Goal: Information Seeking & Learning: Learn about a topic

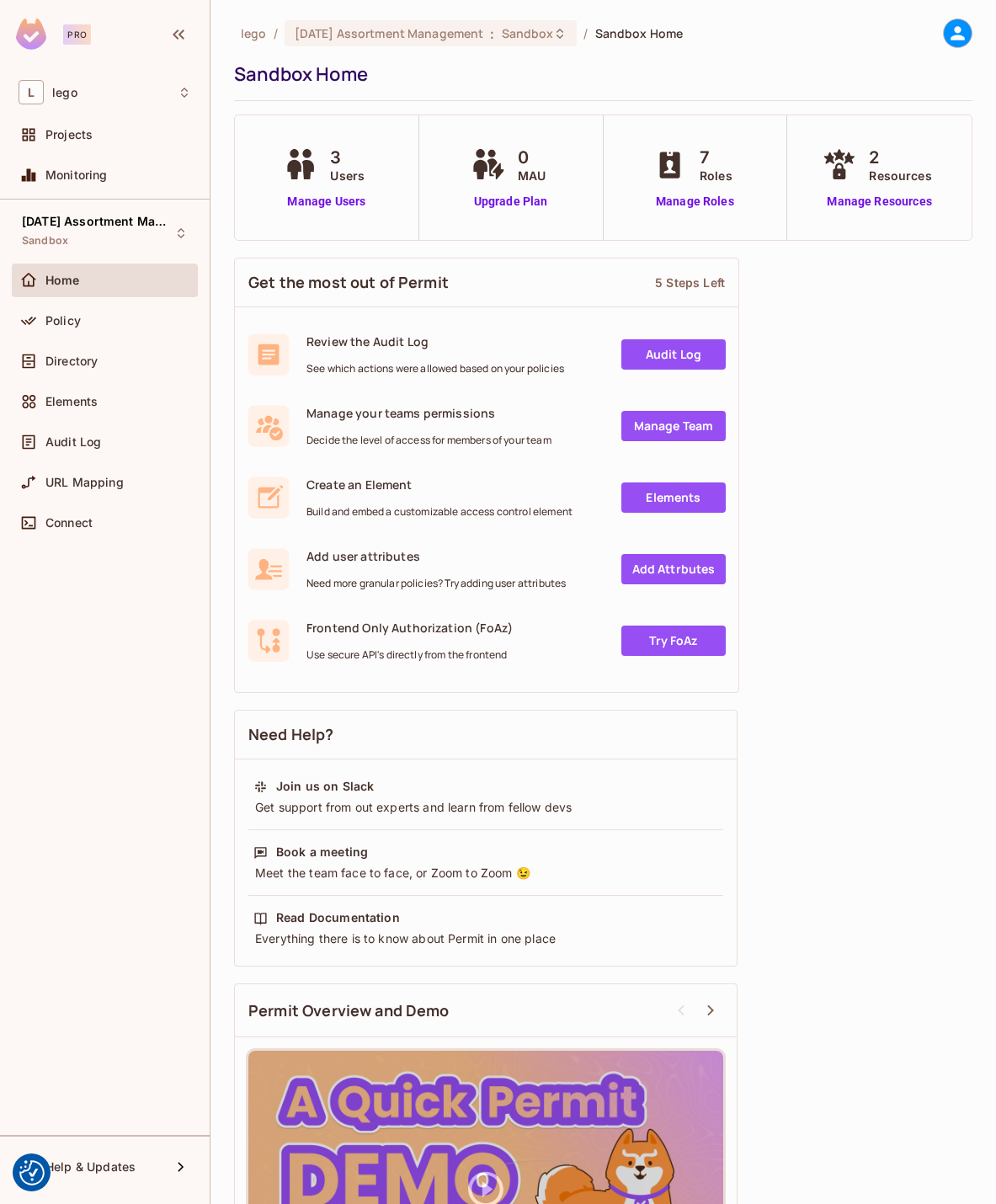
scroll to position [151, 0]
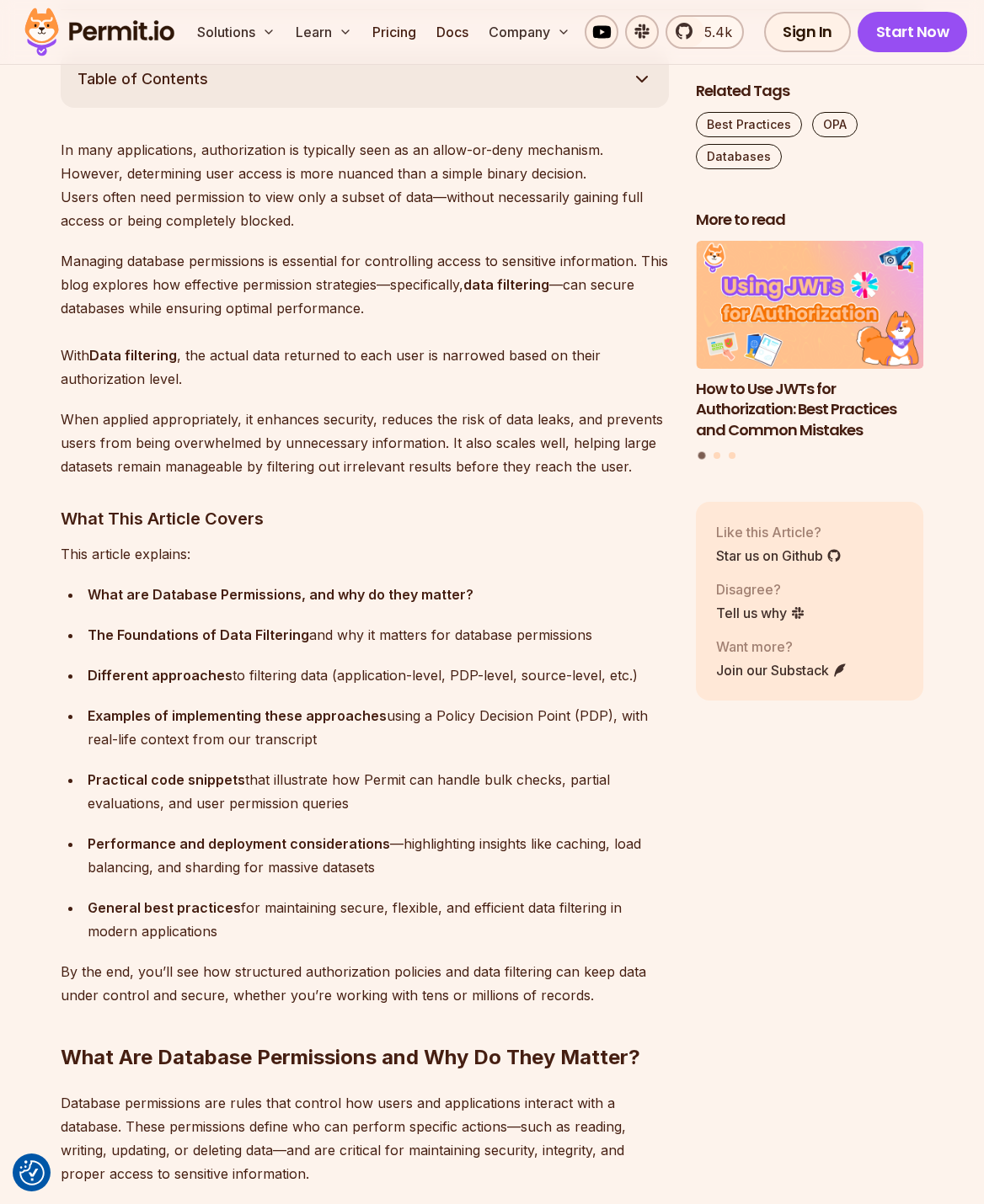
scroll to position [979, 0]
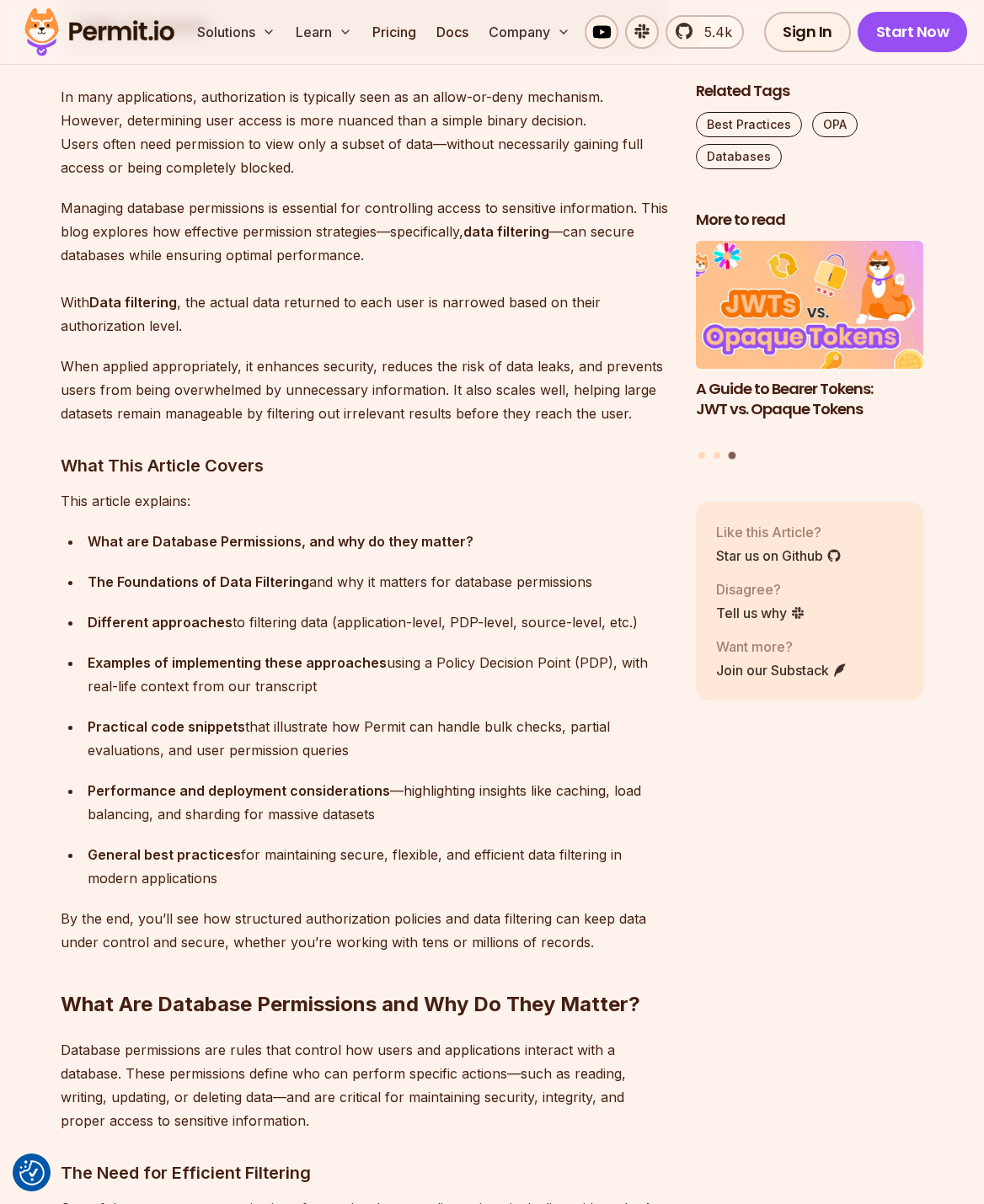
click at [580, 490] on p "This article explains:" at bounding box center [365, 501] width 609 height 23
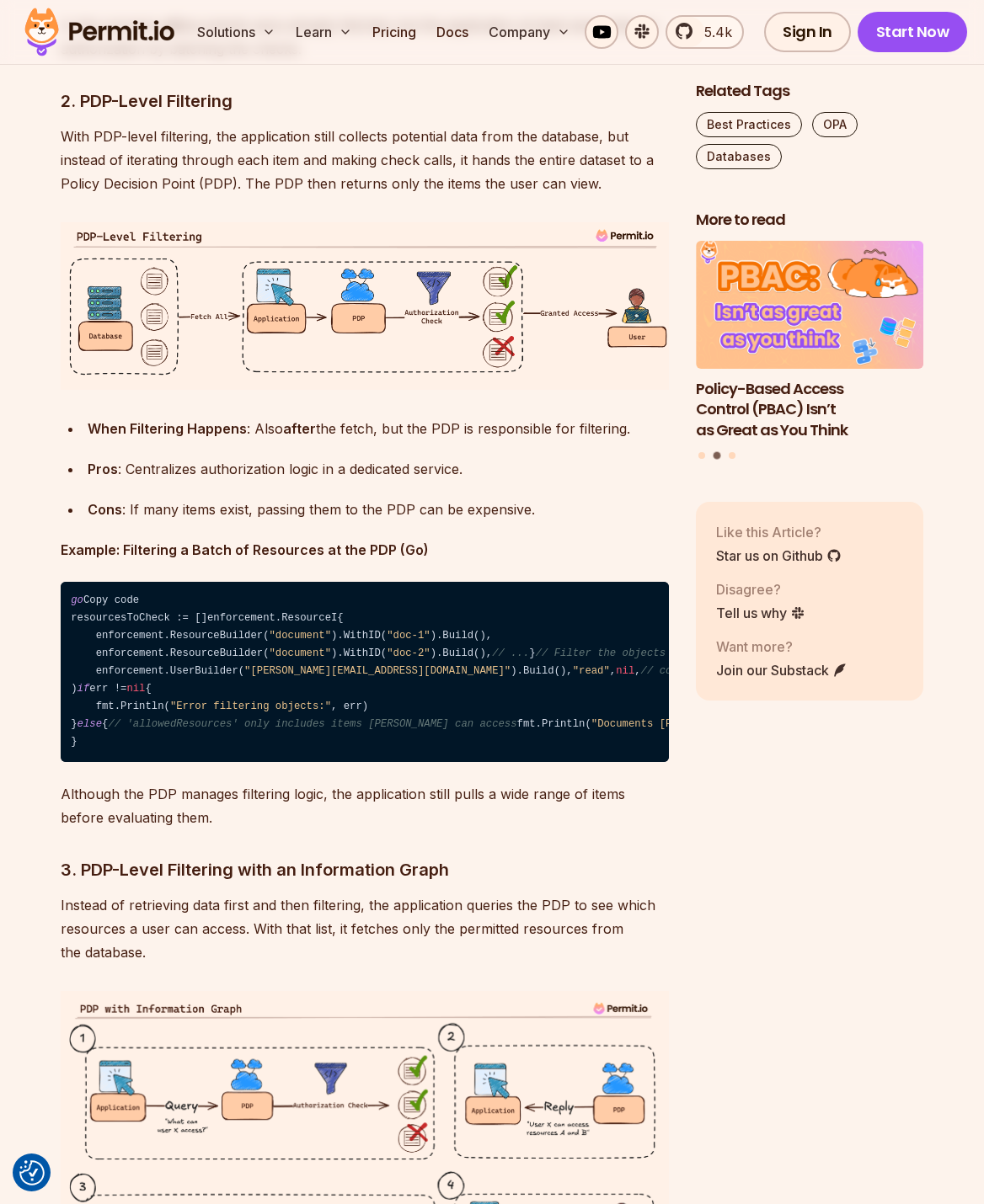
scroll to position [4010, 0]
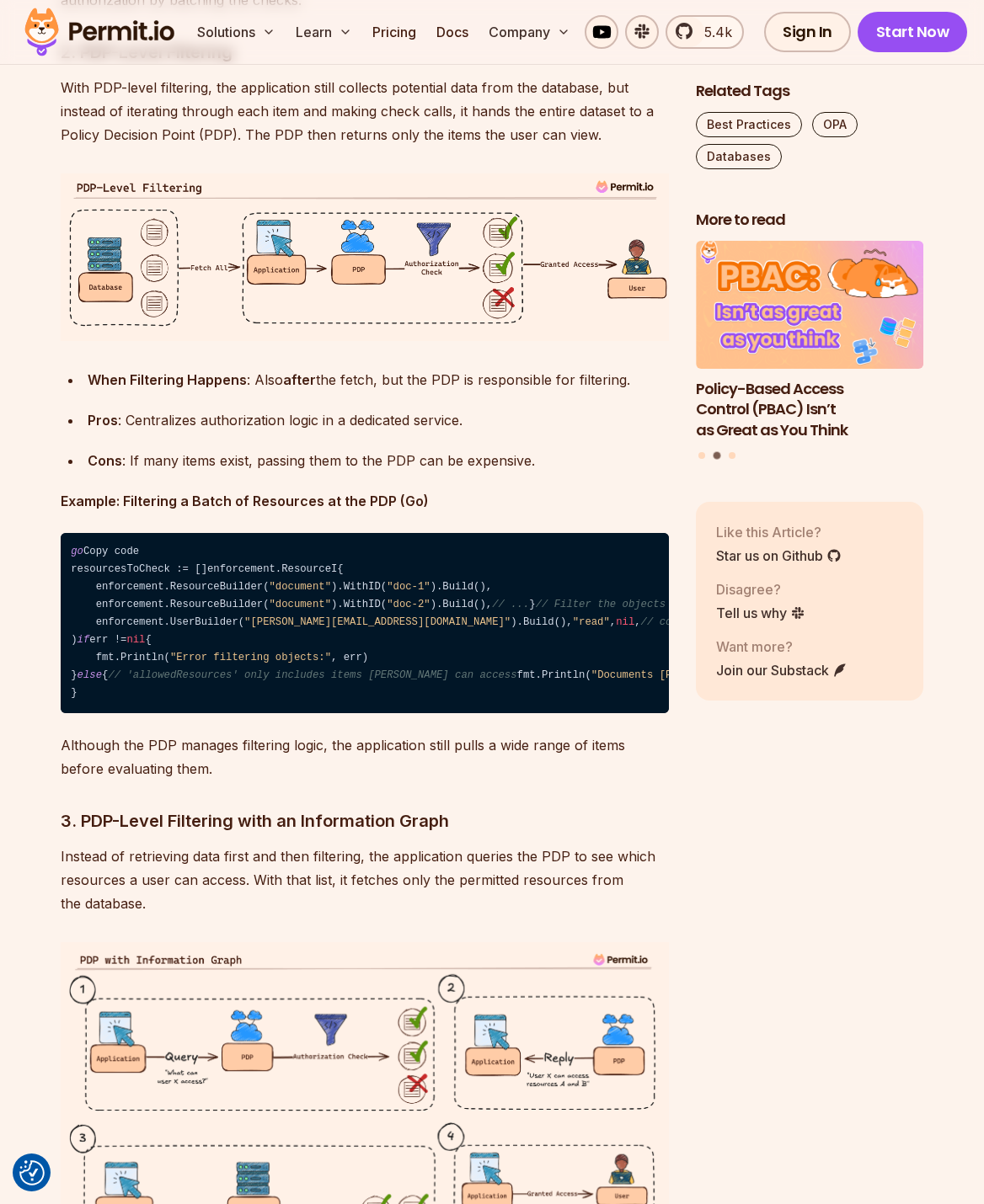
click at [451, 341] on img at bounding box center [365, 257] width 609 height 168
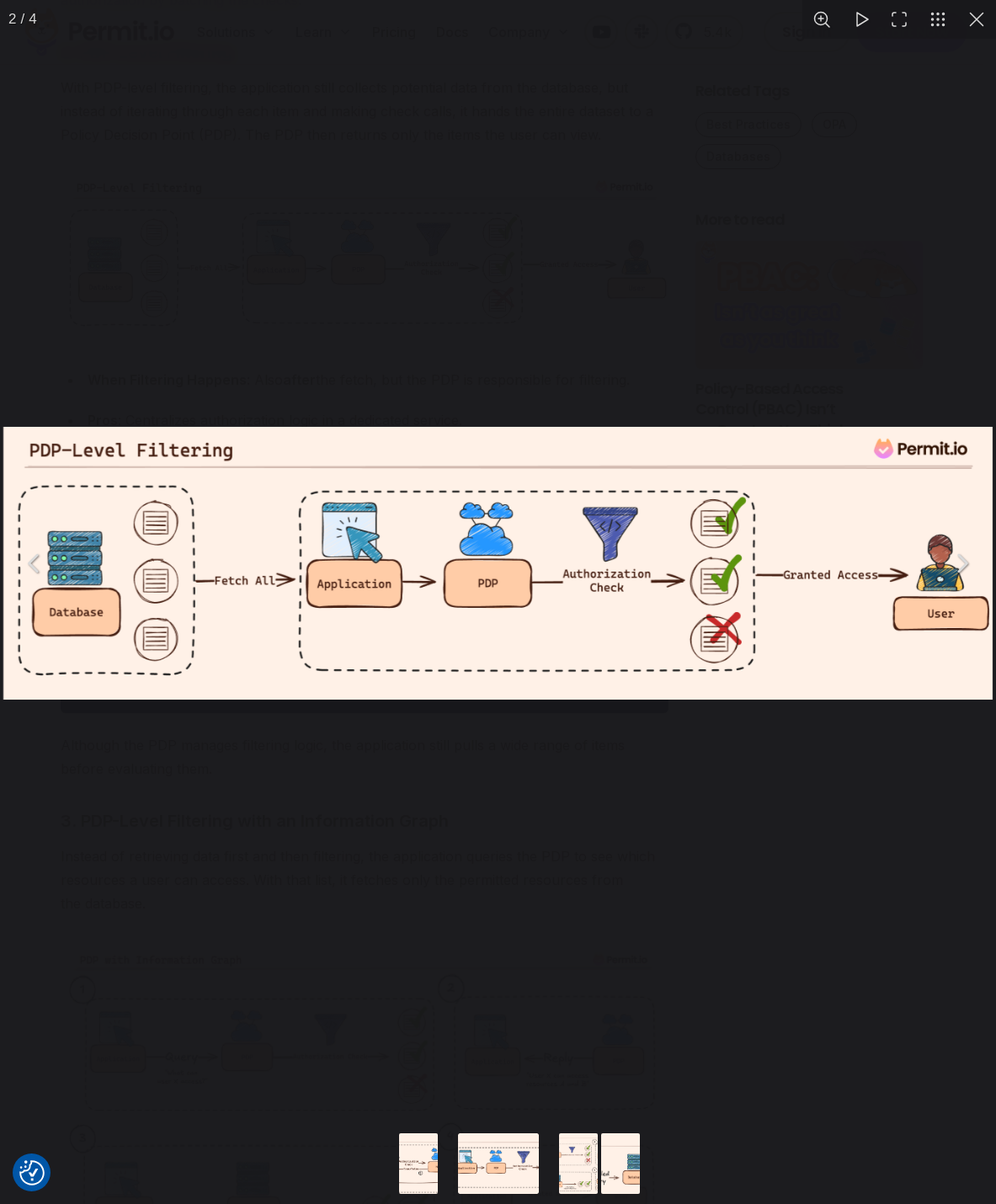
drag, startPoint x: 451, startPoint y: 686, endPoint x: 564, endPoint y: 668, distance: 114.4
click at [564, 668] on img "You can close this modal content with the ESC key" at bounding box center [498, 563] width 989 height 272
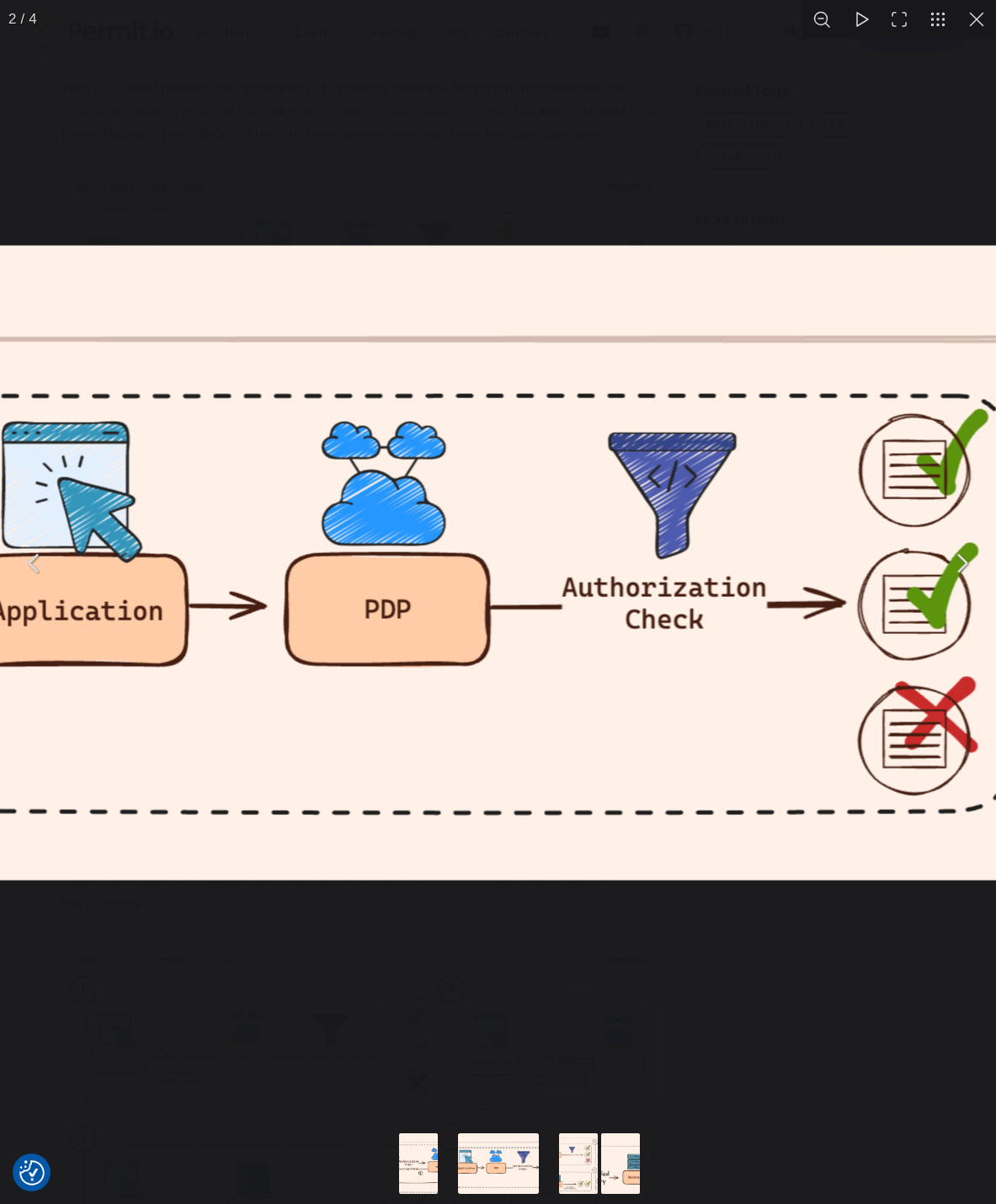
click at [464, 712] on img "You can close this modal content with the ESC key" at bounding box center [410, 563] width 2301 height 635
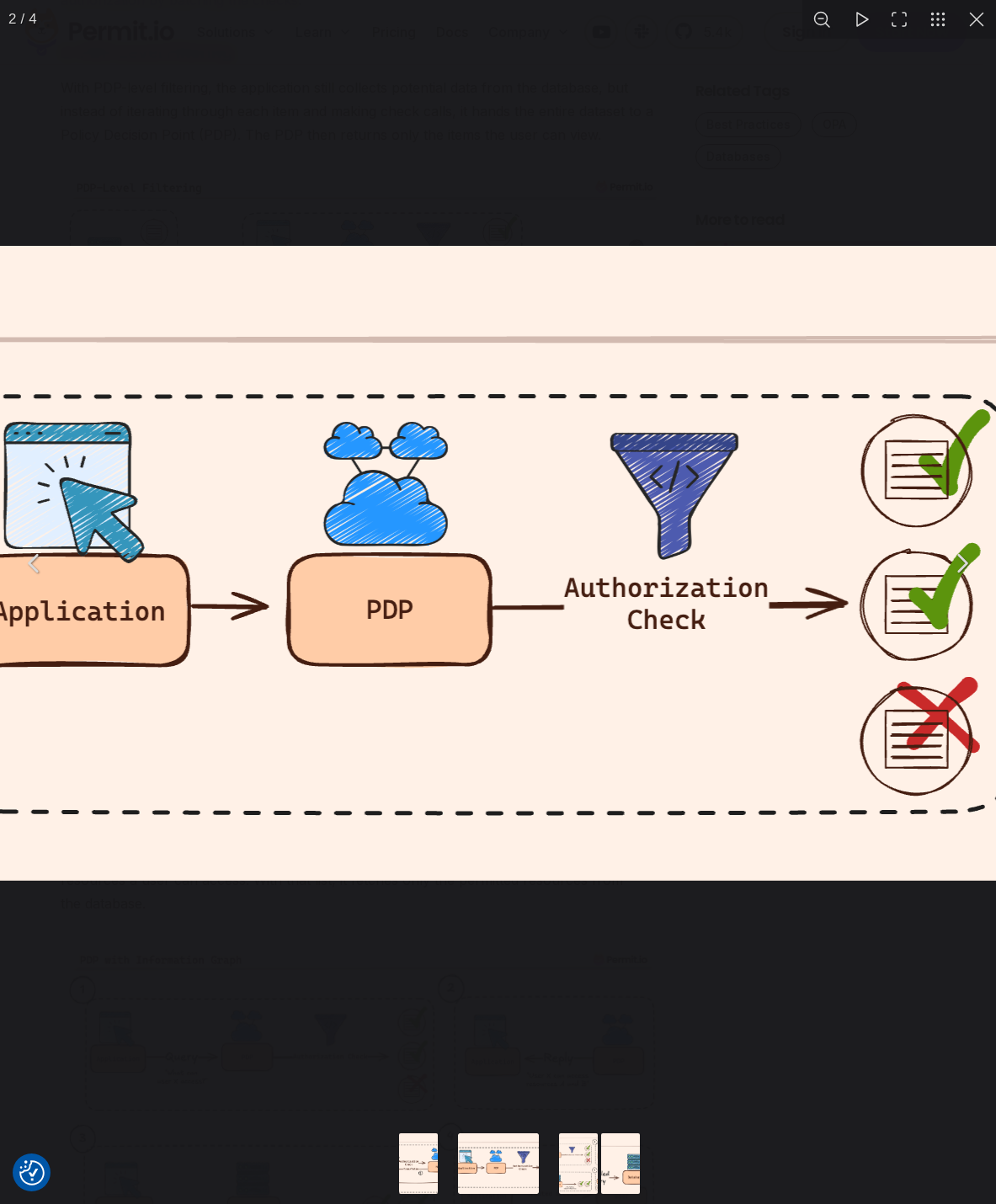
click at [466, 711] on img "You can close this modal content with the ESC key" at bounding box center [413, 563] width 2301 height 635
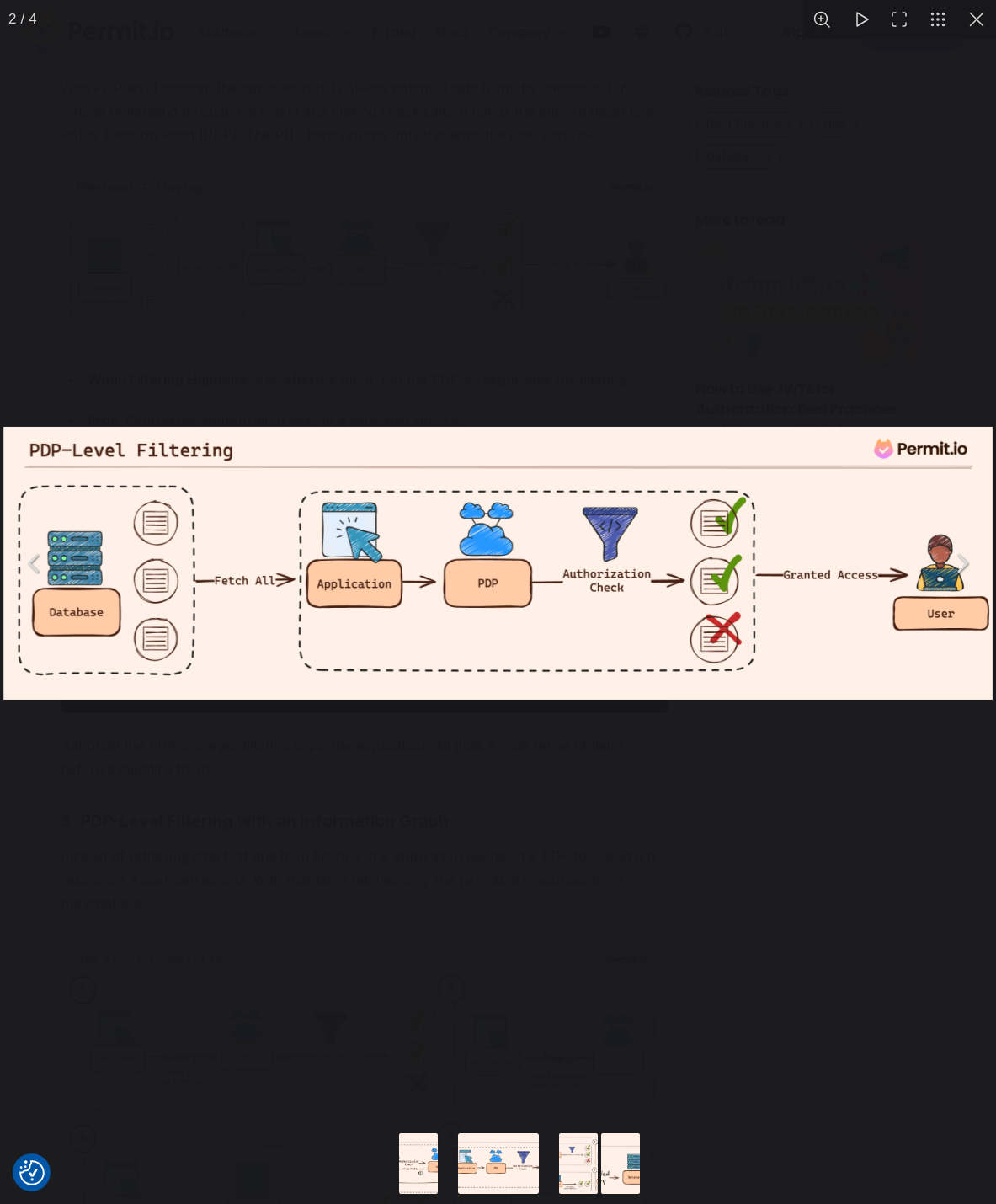
click at [748, 775] on div "You can close this modal content with the ESC key" at bounding box center [498, 563] width 996 height 1126
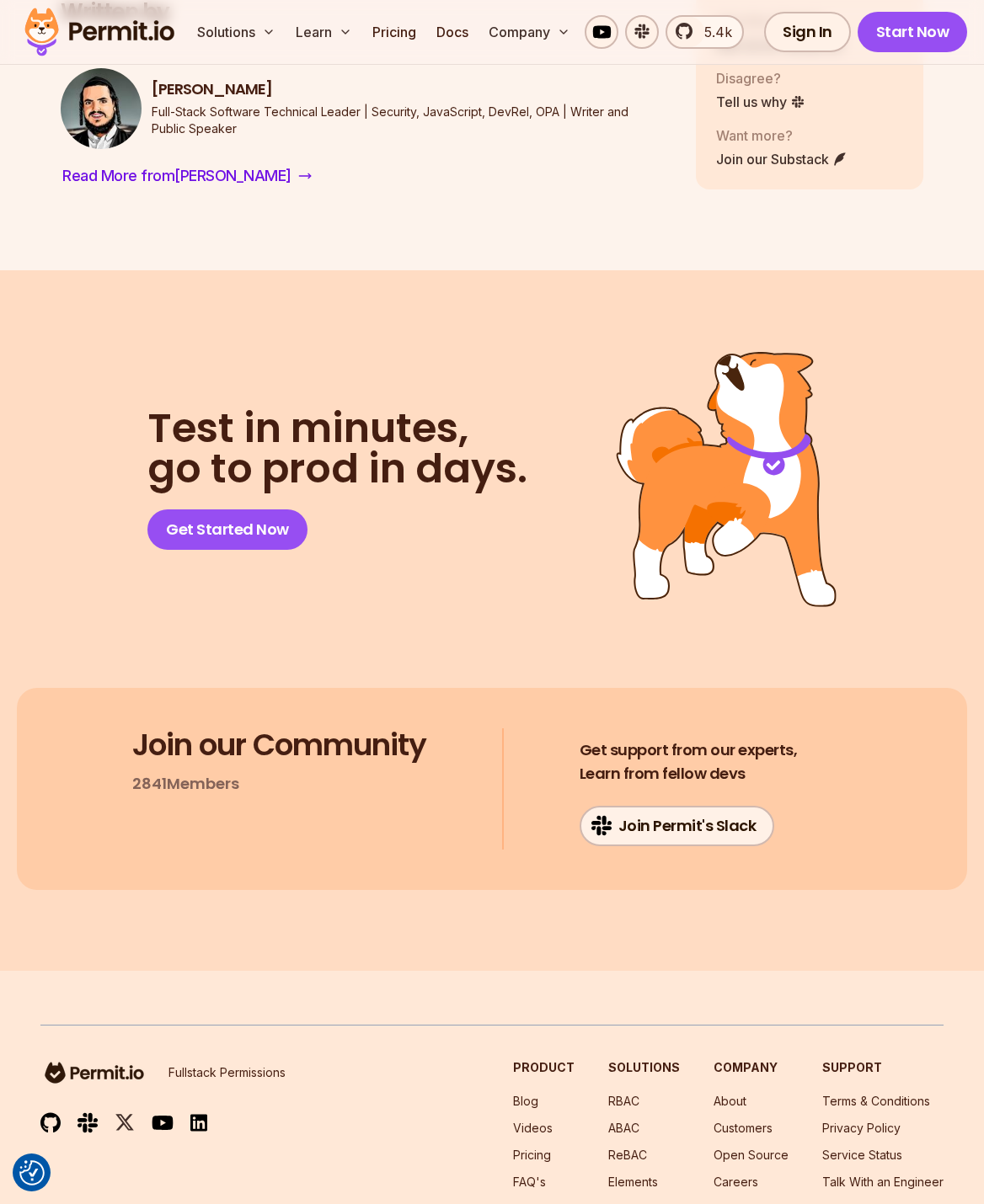
scroll to position [10155, 0]
